Goal: Download file/media

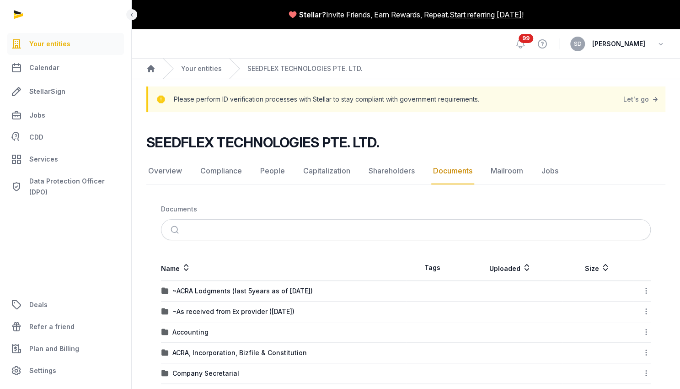
scroll to position [201, 0]
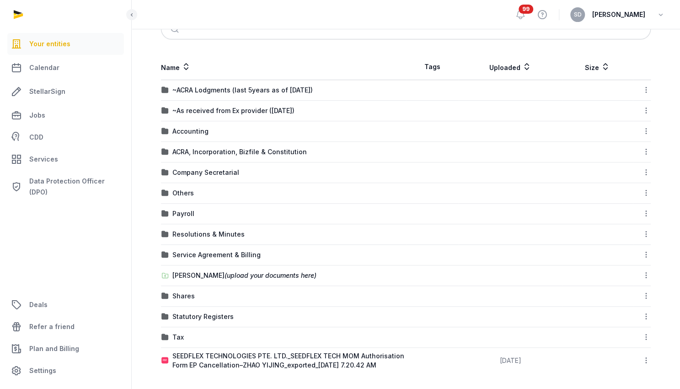
click at [644, 333] on icon at bounding box center [646, 337] width 8 height 10
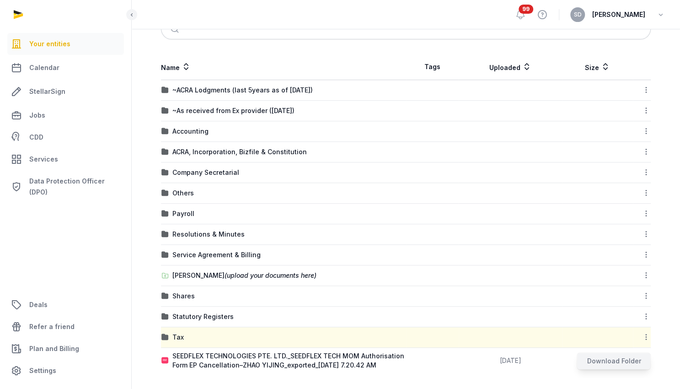
click at [615, 355] on div "Download Folder" at bounding box center [613, 361] width 73 height 16
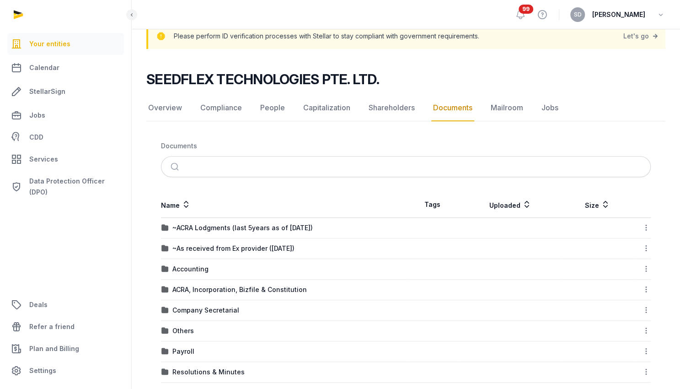
scroll to position [97, 0]
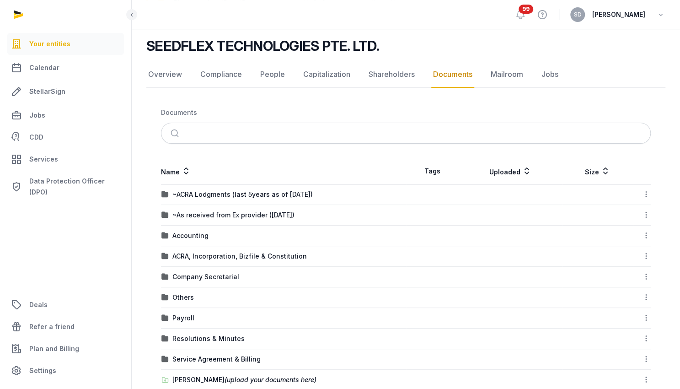
click at [438, 74] on link "Documents" at bounding box center [452, 74] width 43 height 27
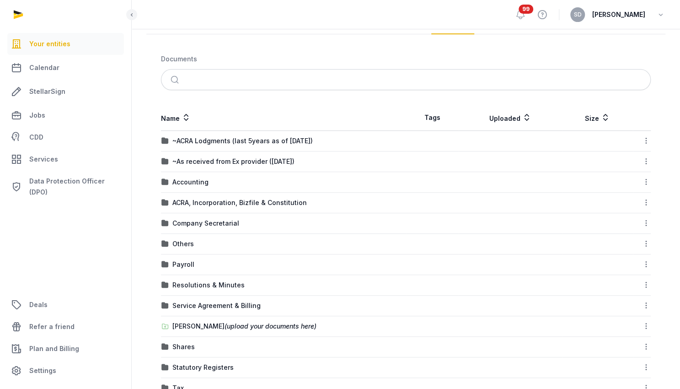
scroll to position [149, 0]
click at [645, 140] on icon at bounding box center [646, 142] width 8 height 10
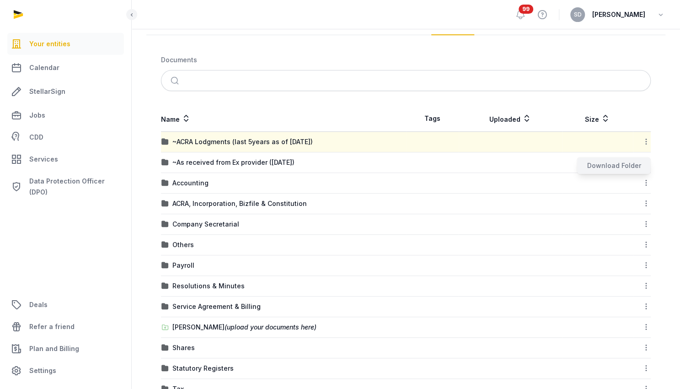
click at [623, 164] on div "Download Folder" at bounding box center [613, 165] width 73 height 16
click at [645, 162] on icon at bounding box center [646, 162] width 8 height 10
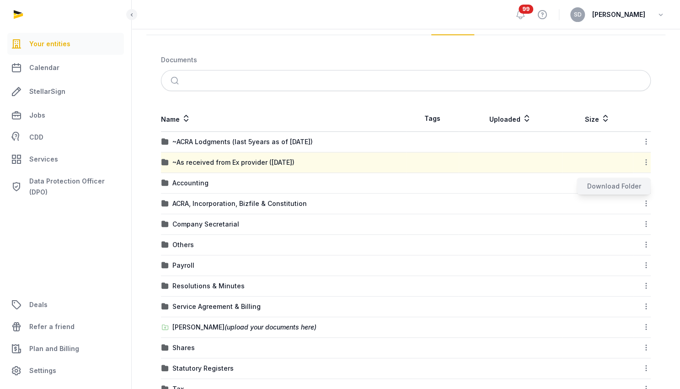
click at [616, 187] on div "Download Folder" at bounding box center [613, 186] width 73 height 16
click at [645, 183] on icon at bounding box center [646, 183] width 8 height 10
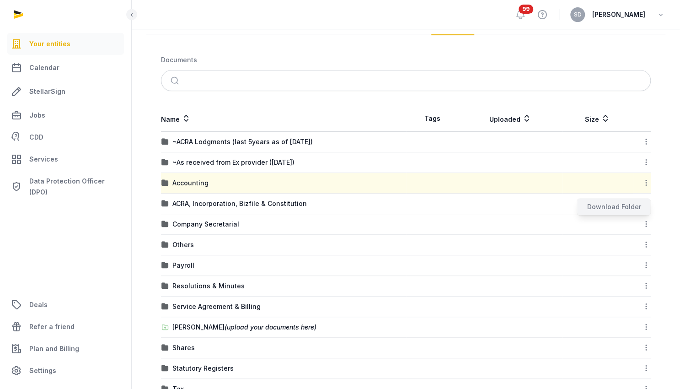
click at [620, 206] on div "Download Folder" at bounding box center [613, 207] width 73 height 16
click at [603, 205] on td at bounding box center [598, 204] width 70 height 21
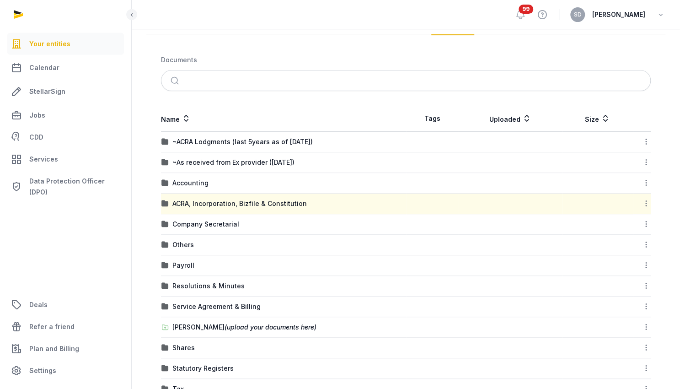
click at [644, 202] on icon at bounding box center [646, 204] width 8 height 10
click at [621, 227] on div "Download Folder" at bounding box center [613, 227] width 73 height 16
click at [589, 225] on td at bounding box center [598, 224] width 70 height 21
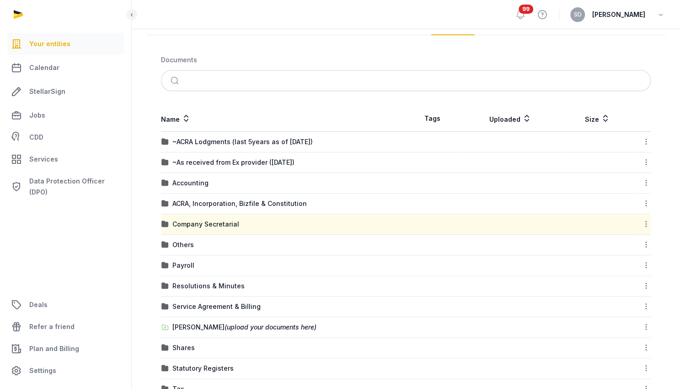
click at [644, 225] on icon at bounding box center [646, 224] width 8 height 10
click at [617, 251] on div "Download Folder" at bounding box center [613, 248] width 73 height 16
click at [577, 246] on td at bounding box center [598, 245] width 70 height 21
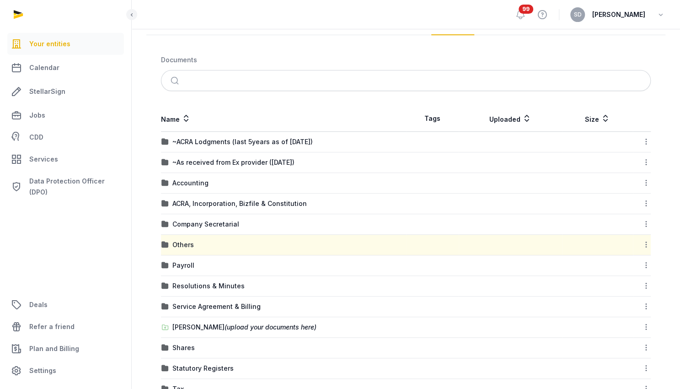
click at [648, 241] on icon at bounding box center [646, 245] width 8 height 10
click at [622, 264] on div "Download Folder" at bounding box center [613, 268] width 73 height 16
click at [649, 242] on icon at bounding box center [646, 245] width 8 height 10
click at [622, 268] on div "Download Folder" at bounding box center [613, 268] width 73 height 16
click at [353, 250] on td "Others" at bounding box center [283, 245] width 245 height 21
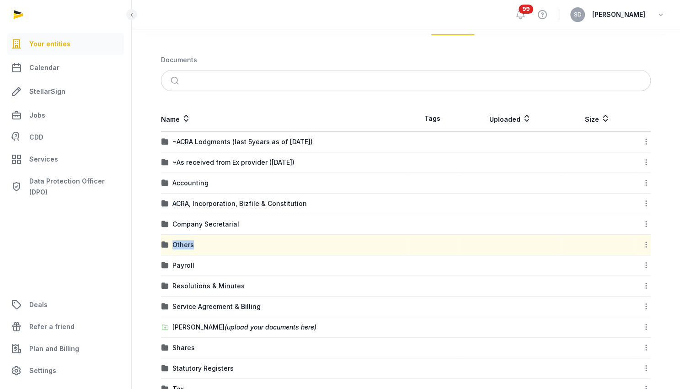
click at [353, 250] on td "Others" at bounding box center [283, 245] width 245 height 21
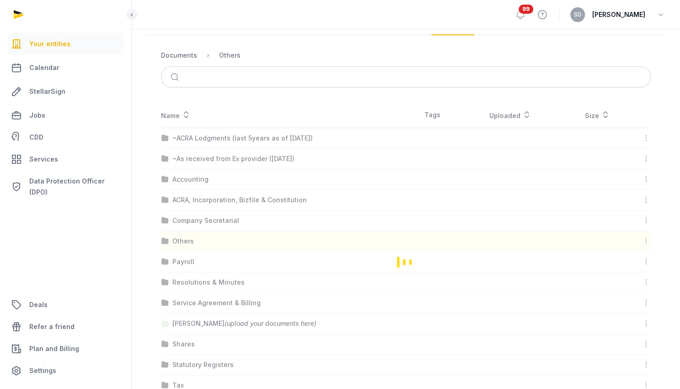
scroll to position [0, 0]
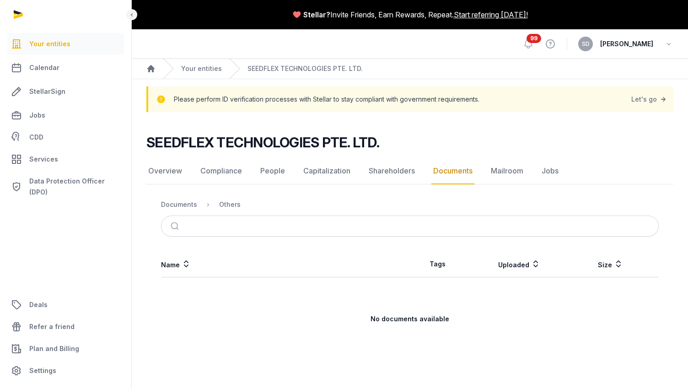
click at [446, 177] on link "Documents" at bounding box center [452, 171] width 43 height 27
click at [452, 172] on link "Documents" at bounding box center [452, 171] width 43 height 27
click at [453, 171] on link "Documents" at bounding box center [452, 171] width 43 height 27
click at [391, 175] on link "Shareholders" at bounding box center [392, 171] width 50 height 27
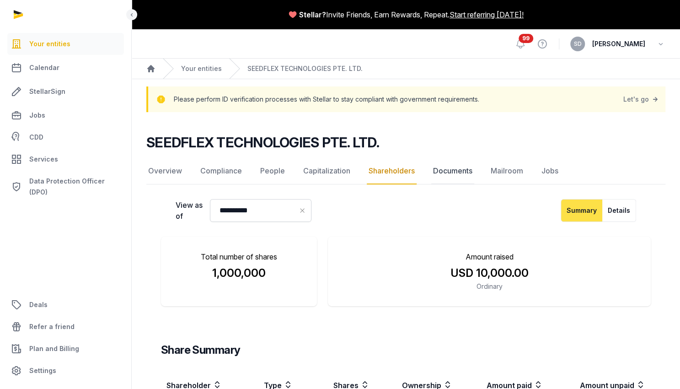
click at [454, 171] on link "Documents" at bounding box center [452, 171] width 43 height 27
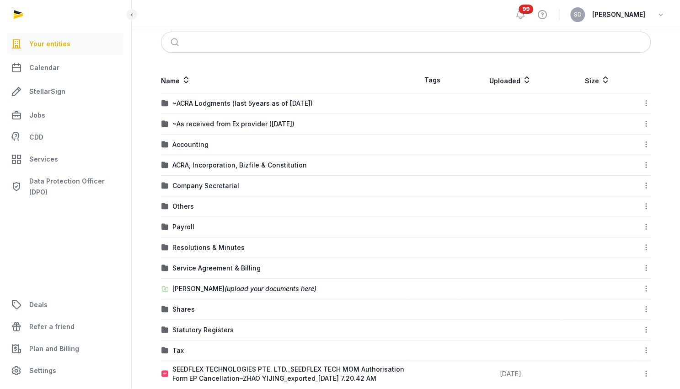
scroll to position [201, 0]
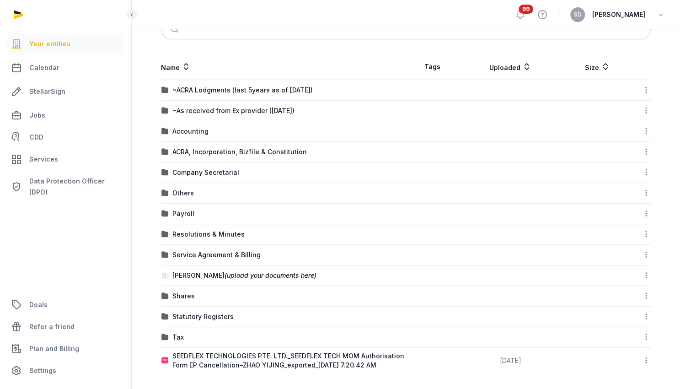
click at [649, 212] on icon at bounding box center [646, 214] width 8 height 10
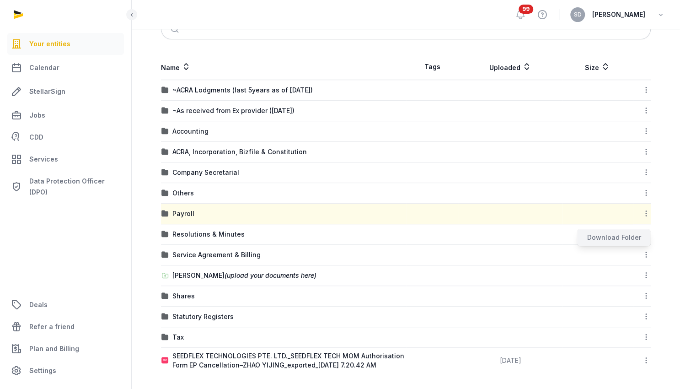
click at [631, 234] on div "Download Folder" at bounding box center [613, 237] width 73 height 16
click at [287, 232] on div "Resolutions & Minutes" at bounding box center [283, 234] width 244 height 9
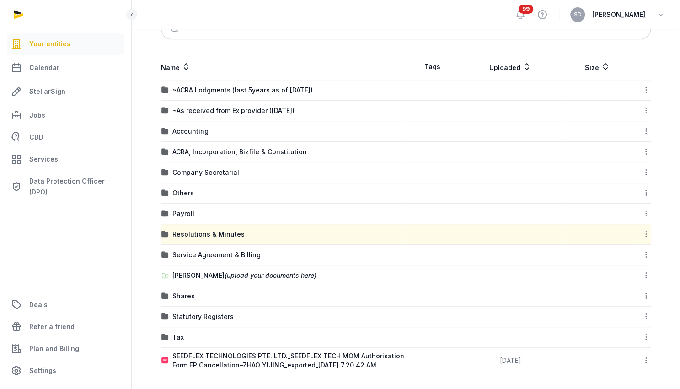
click at [287, 232] on div "Resolutions & Minutes" at bounding box center [283, 234] width 244 height 9
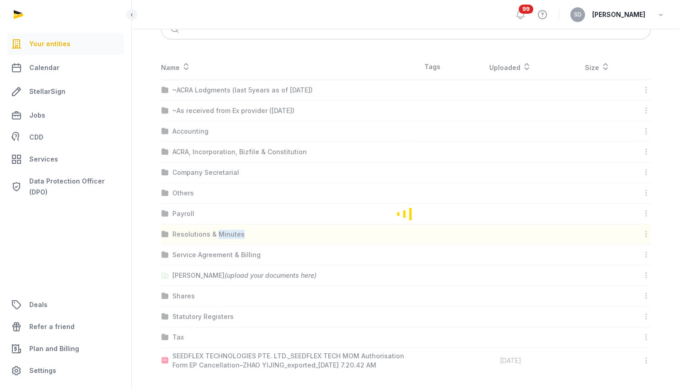
scroll to position [0, 0]
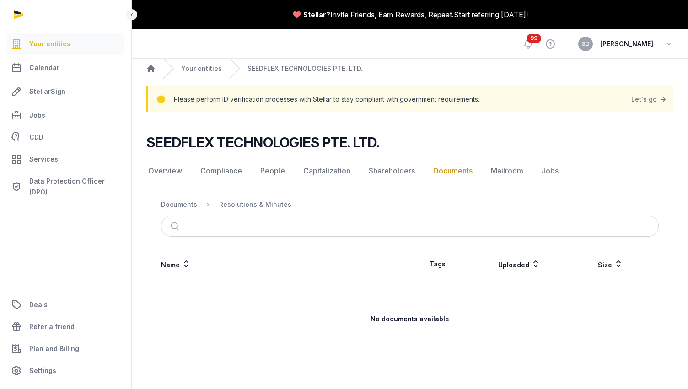
click at [443, 176] on link "Documents" at bounding box center [452, 171] width 43 height 27
click at [455, 164] on link "Documents" at bounding box center [452, 171] width 43 height 27
click at [161, 169] on link "Overview" at bounding box center [165, 171] width 38 height 27
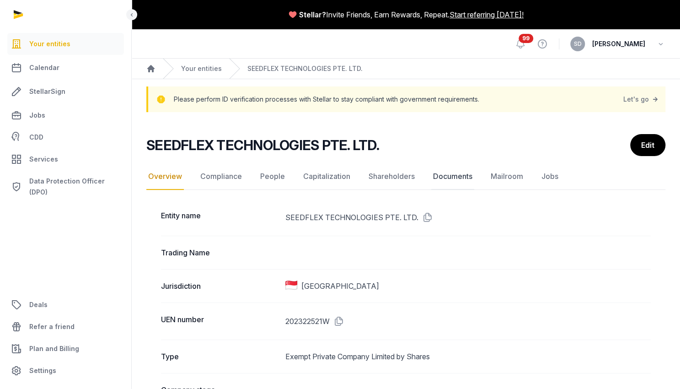
click at [448, 179] on link "Documents" at bounding box center [452, 176] width 43 height 27
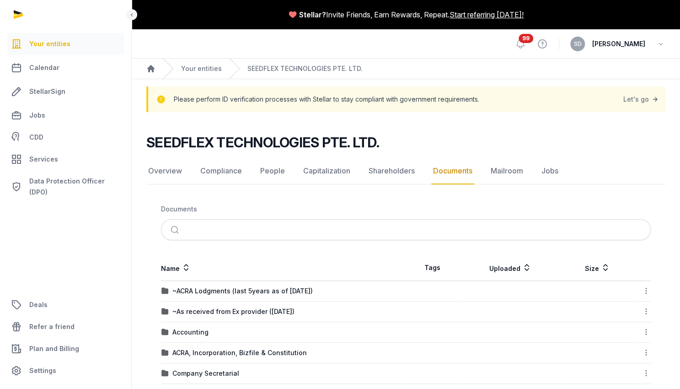
scroll to position [201, 0]
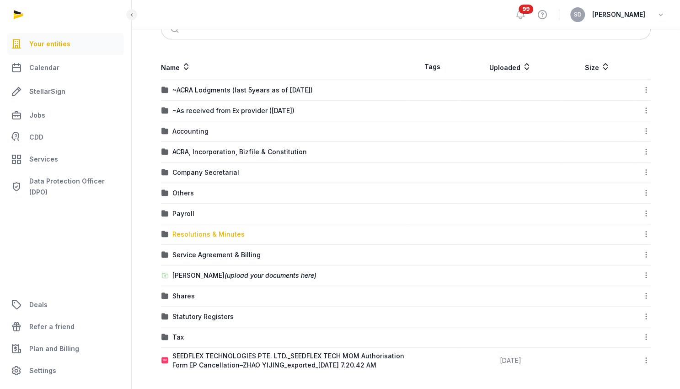
click at [217, 235] on div "Resolutions & Minutes" at bounding box center [208, 234] width 72 height 9
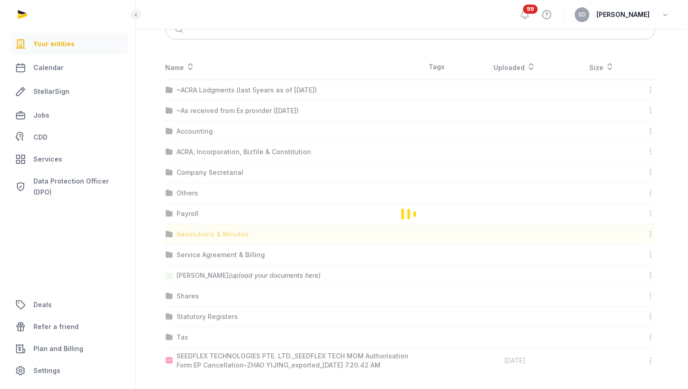
scroll to position [0, 0]
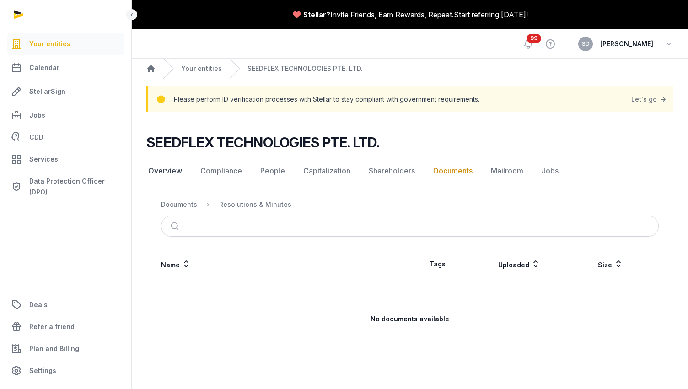
click at [168, 176] on link "Overview" at bounding box center [165, 171] width 38 height 27
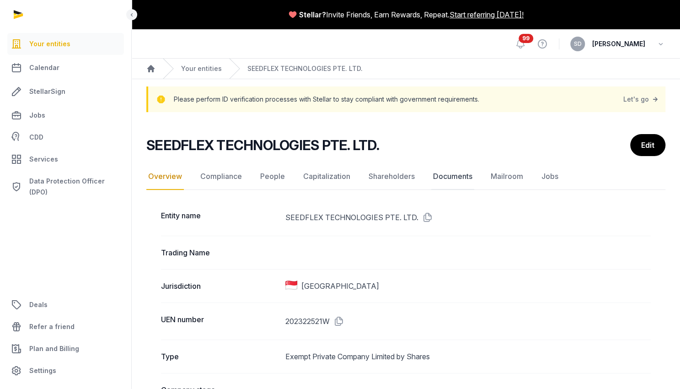
click at [449, 176] on link "Documents" at bounding box center [452, 176] width 43 height 27
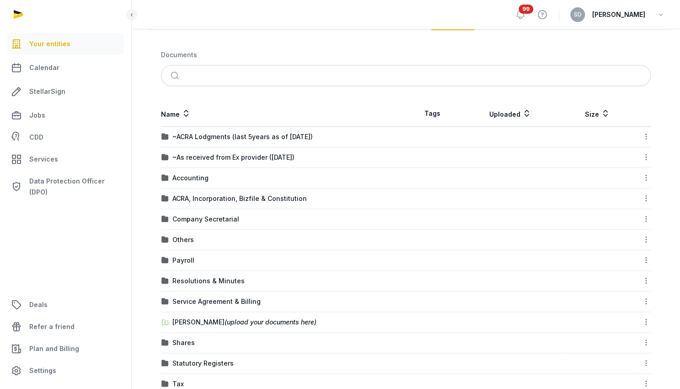
scroll to position [201, 0]
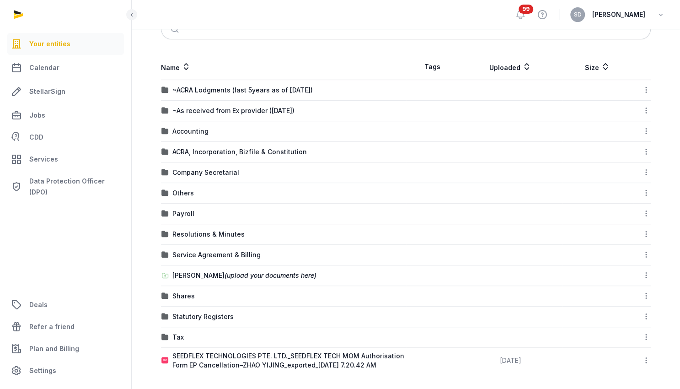
click at [430, 257] on td at bounding box center [432, 255] width 53 height 21
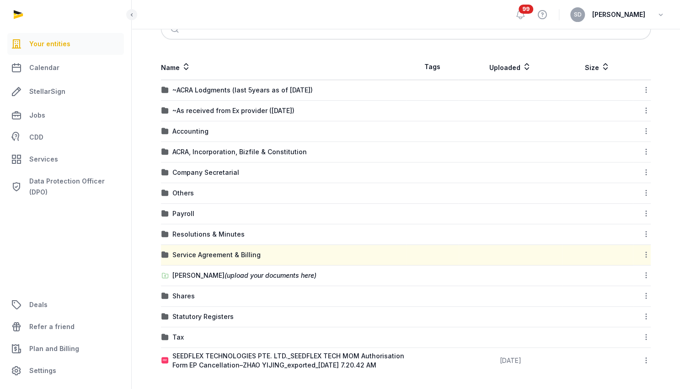
click at [644, 258] on div at bounding box center [642, 254] width 17 height 13
click at [619, 277] on div "Download Folder" at bounding box center [613, 278] width 73 height 16
click at [459, 300] on td at bounding box center [511, 296] width 104 height 21
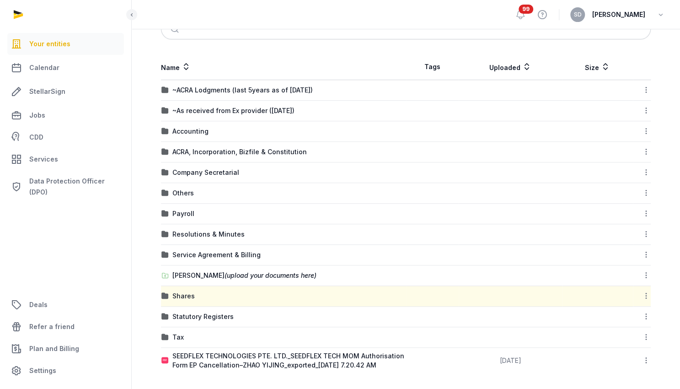
click at [646, 291] on icon at bounding box center [646, 296] width 8 height 10
click at [615, 323] on div "Download Folder" at bounding box center [613, 320] width 73 height 16
click at [504, 342] on td at bounding box center [511, 337] width 104 height 21
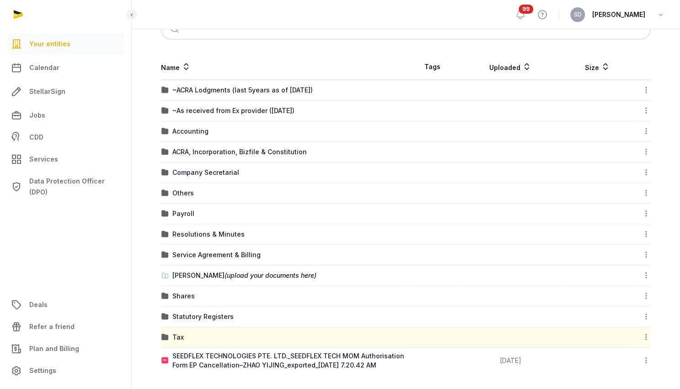
click at [477, 327] on td at bounding box center [511, 337] width 104 height 21
click at [463, 314] on td at bounding box center [511, 316] width 104 height 21
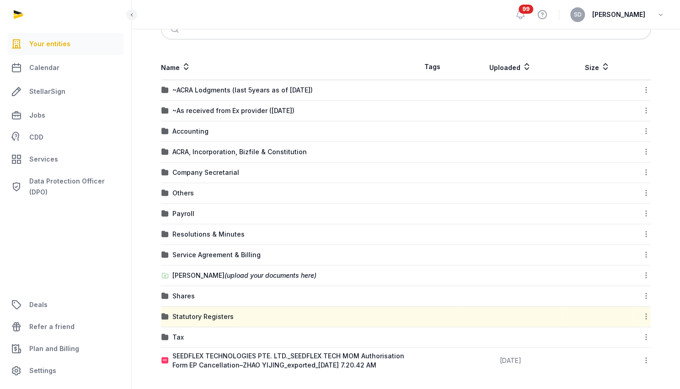
click at [645, 312] on icon at bounding box center [646, 317] width 8 height 10
click at [618, 338] on div "Download Folder" at bounding box center [613, 340] width 73 height 16
click at [517, 337] on td at bounding box center [511, 337] width 104 height 21
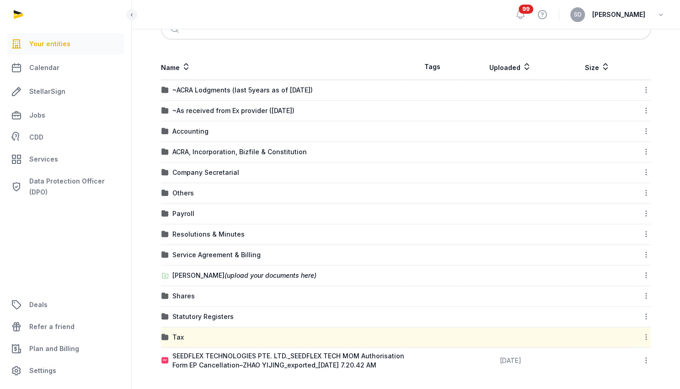
click at [645, 333] on icon at bounding box center [646, 337] width 8 height 10
click at [611, 356] on div "Download Folder" at bounding box center [613, 361] width 73 height 16
click at [566, 366] on td at bounding box center [598, 361] width 70 height 26
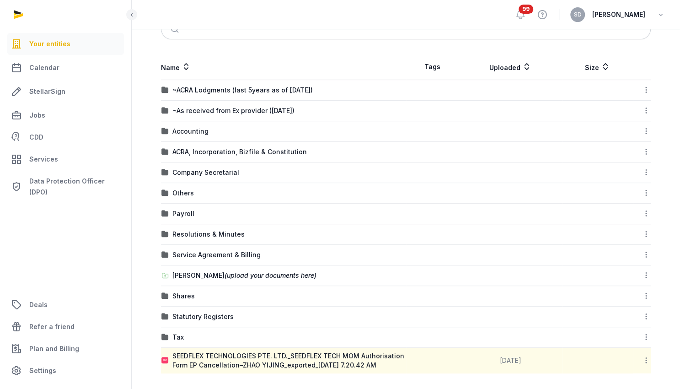
click at [619, 360] on td at bounding box center [598, 361] width 70 height 26
click at [489, 358] on td "[DATE]" at bounding box center [511, 361] width 104 height 26
click at [183, 333] on div "Tax" at bounding box center [177, 337] width 11 height 9
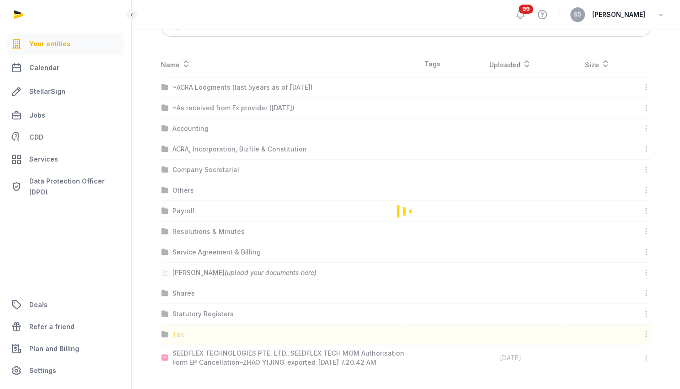
scroll to position [197, 0]
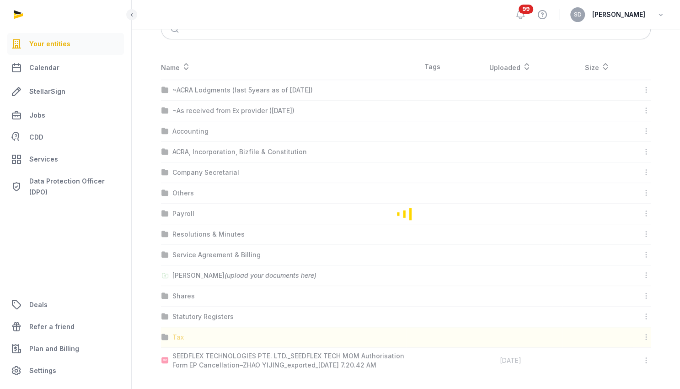
click at [183, 333] on div "Loading" at bounding box center [405, 213] width 519 height 319
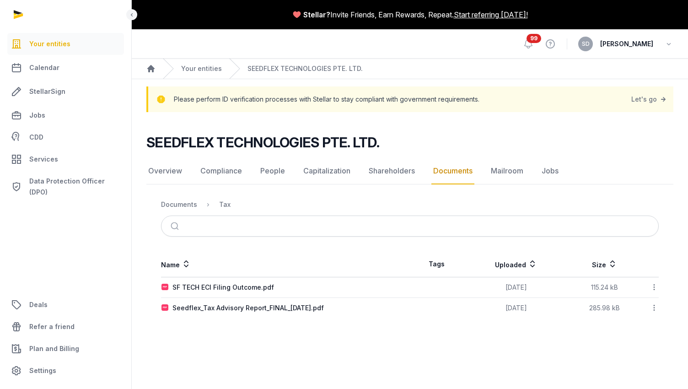
click at [358, 290] on div "SF TECH ECI Filing Outcome.pdf" at bounding box center [285, 287] width 248 height 9
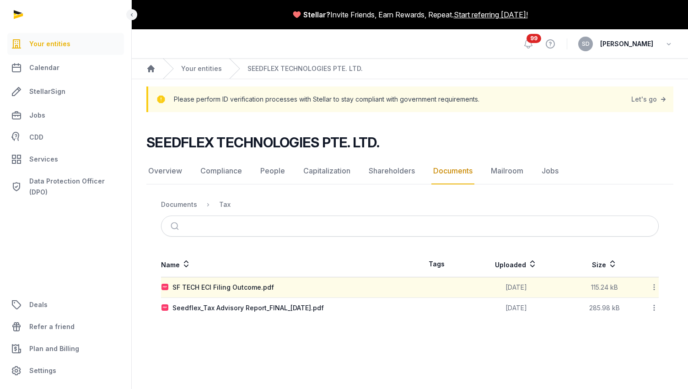
click at [656, 289] on icon at bounding box center [654, 287] width 8 height 10
click at [640, 311] on div "Download" at bounding box center [621, 311] width 73 height 16
click at [61, 44] on span "Your entities" at bounding box center [49, 43] width 41 height 11
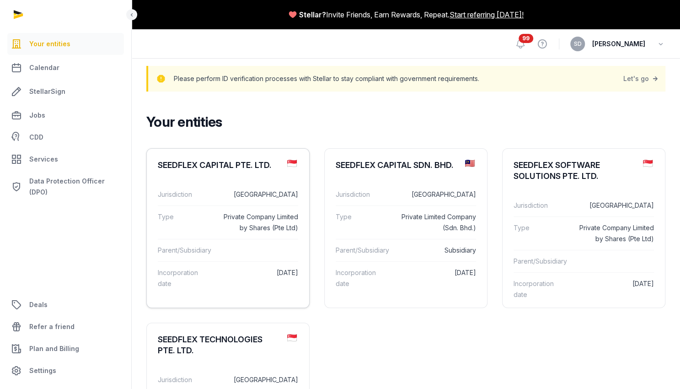
click at [251, 256] on dd at bounding box center [259, 250] width 80 height 11
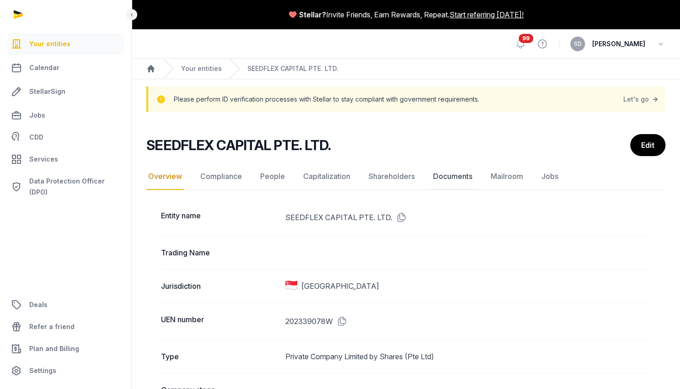
click at [447, 177] on link "Documents" at bounding box center [452, 176] width 43 height 27
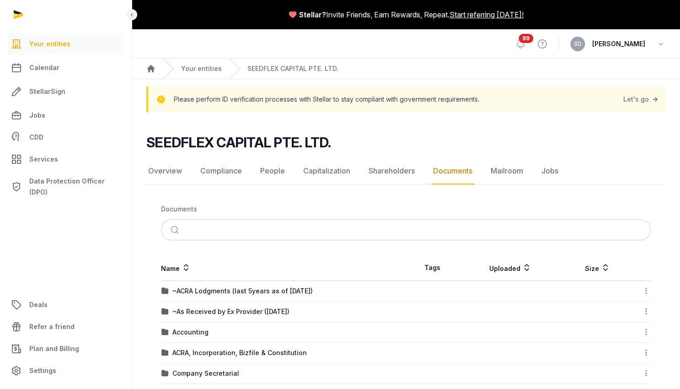
scroll to position [175, 0]
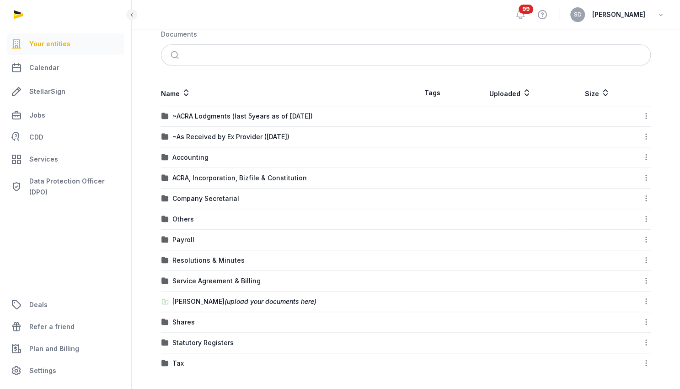
click at [648, 117] on icon at bounding box center [646, 116] width 8 height 10
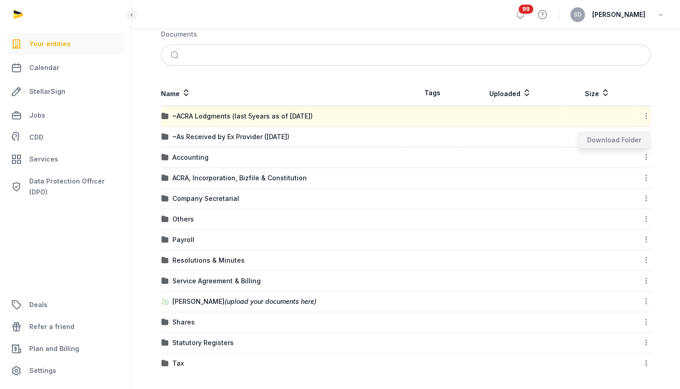
click at [624, 139] on div "Download Folder" at bounding box center [613, 140] width 73 height 16
click at [645, 135] on icon at bounding box center [646, 137] width 8 height 10
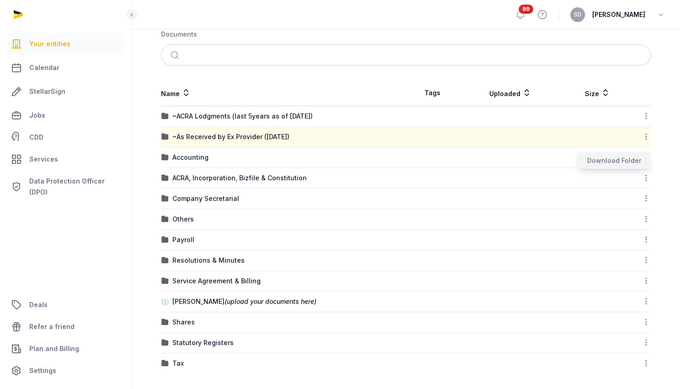
click at [622, 159] on div "Download Folder" at bounding box center [613, 160] width 73 height 16
click at [646, 157] on icon at bounding box center [646, 157] width 8 height 10
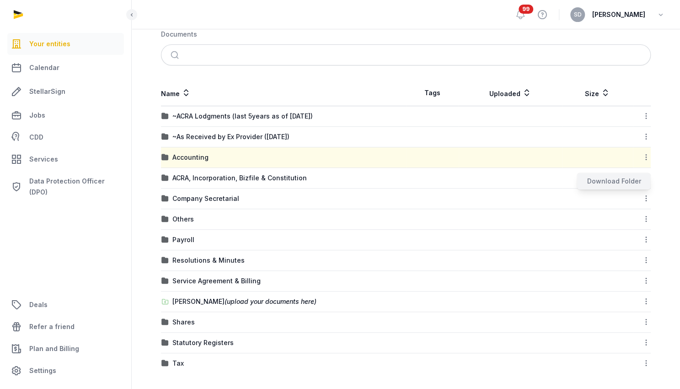
click at [629, 178] on div "Download Folder" at bounding box center [613, 181] width 73 height 16
click at [615, 182] on td at bounding box center [598, 178] width 70 height 21
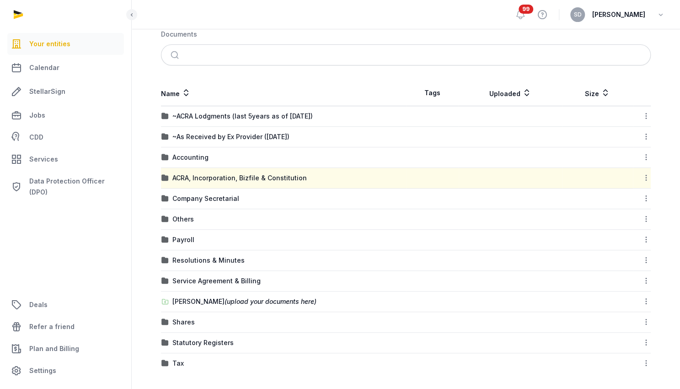
click at [643, 179] on icon at bounding box center [646, 178] width 8 height 10
click at [624, 201] on div "Download Folder" at bounding box center [613, 202] width 73 height 16
click at [588, 202] on td at bounding box center [598, 198] width 70 height 21
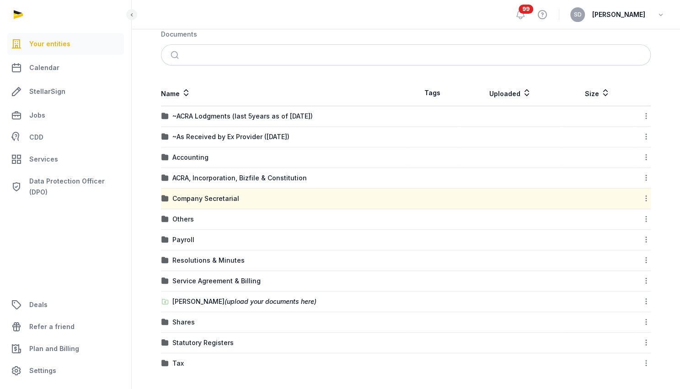
click at [651, 199] on td "Download Folder" at bounding box center [642, 198] width 18 height 21
click at [648, 199] on icon at bounding box center [646, 199] width 8 height 10
click at [624, 220] on div "Download Folder" at bounding box center [613, 222] width 73 height 16
click at [578, 221] on td at bounding box center [598, 219] width 70 height 21
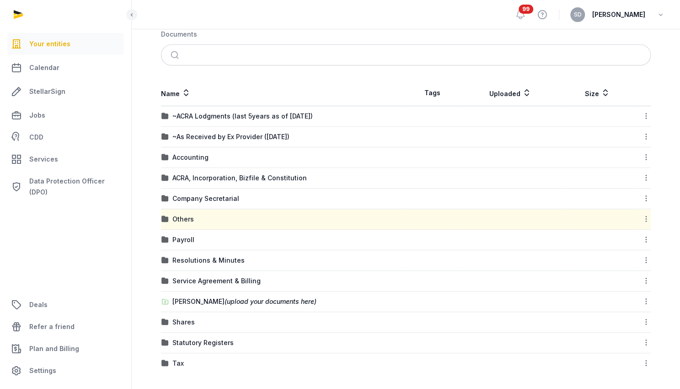
click at [643, 221] on icon at bounding box center [646, 219] width 8 height 10
click at [623, 240] on div "Download Folder" at bounding box center [613, 243] width 73 height 16
click at [557, 247] on td at bounding box center [511, 240] width 104 height 21
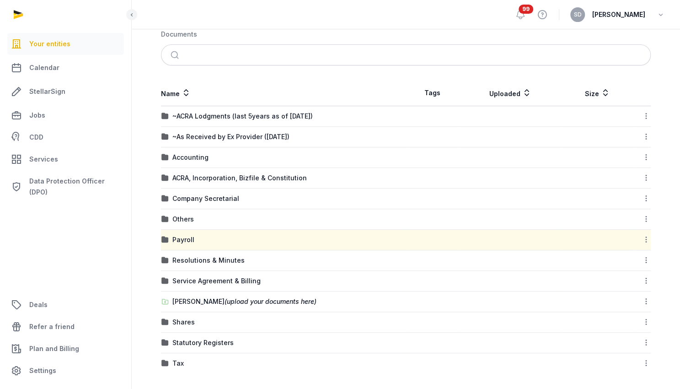
click at [646, 239] on icon at bounding box center [646, 240] width 8 height 10
click at [620, 264] on div "Download Folder" at bounding box center [613, 263] width 73 height 16
click at [491, 271] on td at bounding box center [511, 281] width 104 height 21
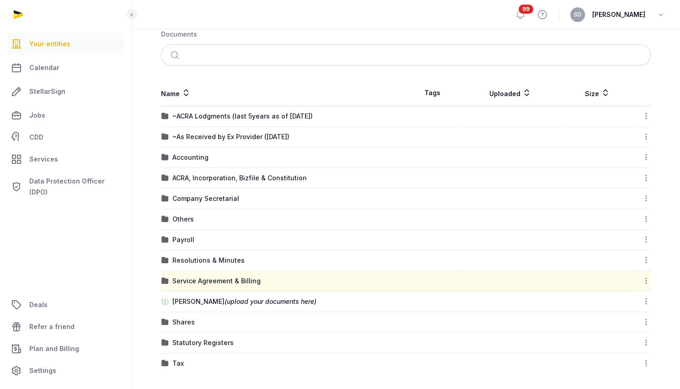
click at [468, 262] on td at bounding box center [511, 260] width 104 height 21
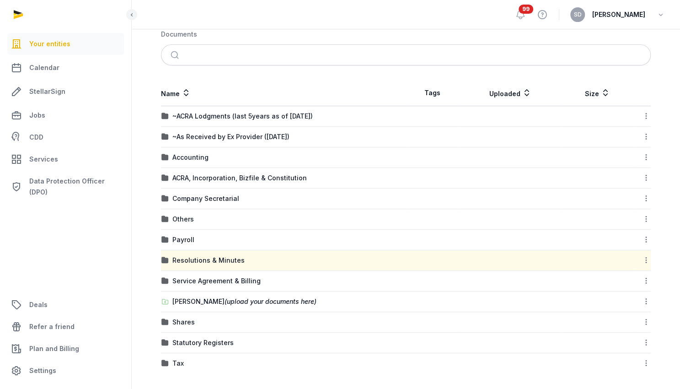
click at [645, 258] on icon at bounding box center [646, 260] width 8 height 10
click at [616, 282] on div "Download Folder" at bounding box center [613, 284] width 73 height 16
click at [376, 287] on td "Service Agreement & Billing" at bounding box center [283, 281] width 245 height 21
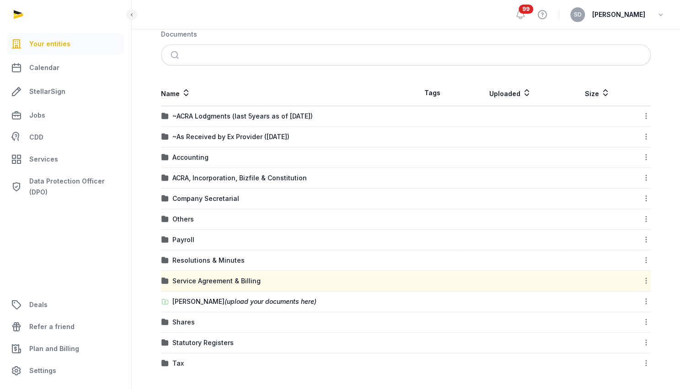
click at [647, 280] on icon at bounding box center [646, 281] width 8 height 10
click at [614, 305] on div "Download Folder" at bounding box center [613, 304] width 73 height 16
click at [613, 318] on td at bounding box center [598, 322] width 70 height 21
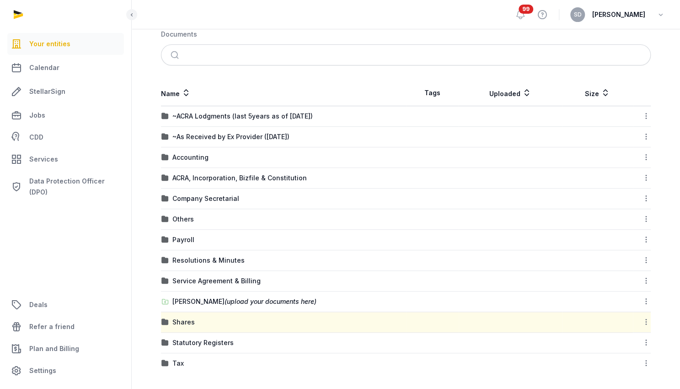
click at [645, 319] on icon at bounding box center [646, 322] width 8 height 10
click at [620, 342] on div "Download Folder" at bounding box center [613, 346] width 73 height 16
click at [525, 361] on td at bounding box center [511, 363] width 104 height 21
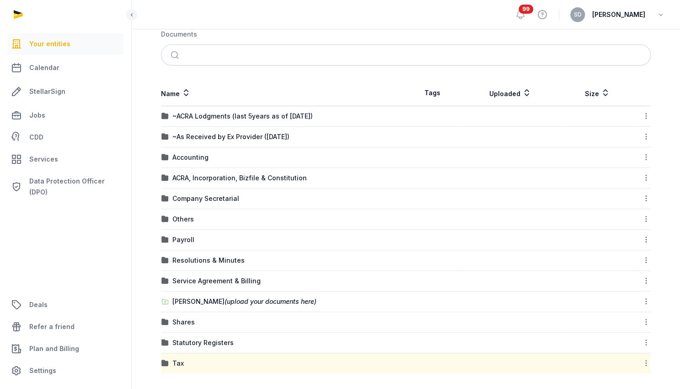
click at [542, 346] on td at bounding box center [511, 343] width 104 height 21
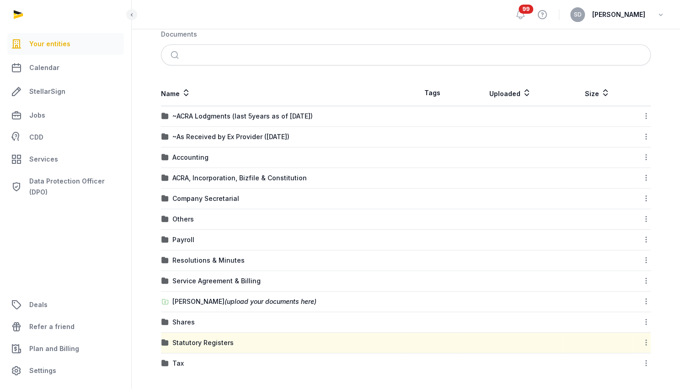
click at [643, 339] on icon at bounding box center [646, 343] width 8 height 10
click at [612, 365] on div "Download Folder" at bounding box center [613, 366] width 73 height 16
click at [558, 363] on td at bounding box center [511, 363] width 104 height 21
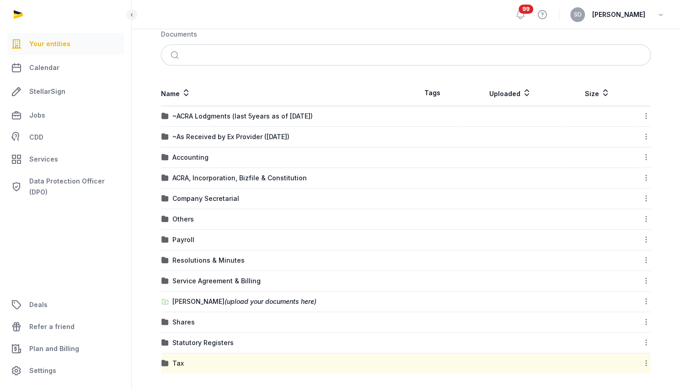
click at [595, 365] on td at bounding box center [598, 363] width 70 height 21
click at [533, 359] on td at bounding box center [511, 363] width 104 height 21
click at [194, 366] on td "Tax" at bounding box center [283, 363] width 245 height 21
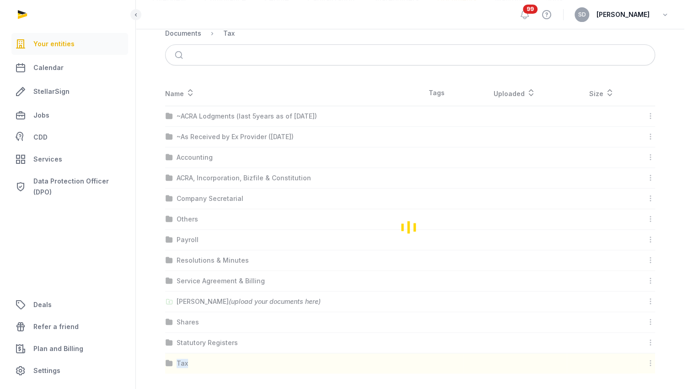
scroll to position [0, 0]
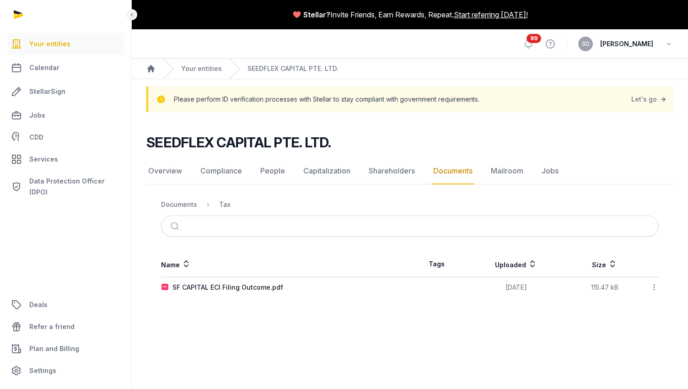
click at [302, 288] on div "SF CAPITAL ECI Filing Outcome.pdf" at bounding box center [285, 287] width 248 height 9
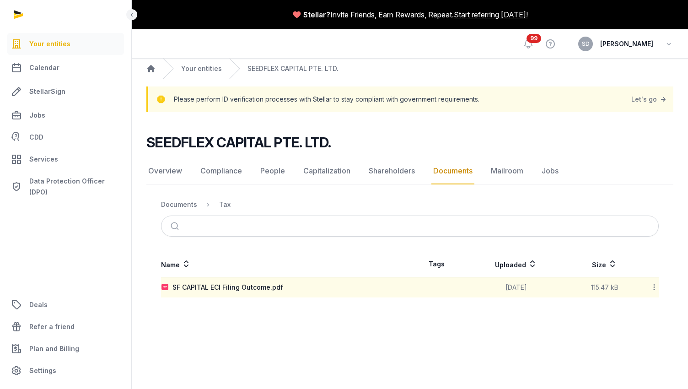
click at [656, 290] on icon at bounding box center [654, 287] width 8 height 10
click at [634, 312] on div "Download" at bounding box center [621, 311] width 73 height 16
